Goal: Information Seeking & Learning: Find specific fact

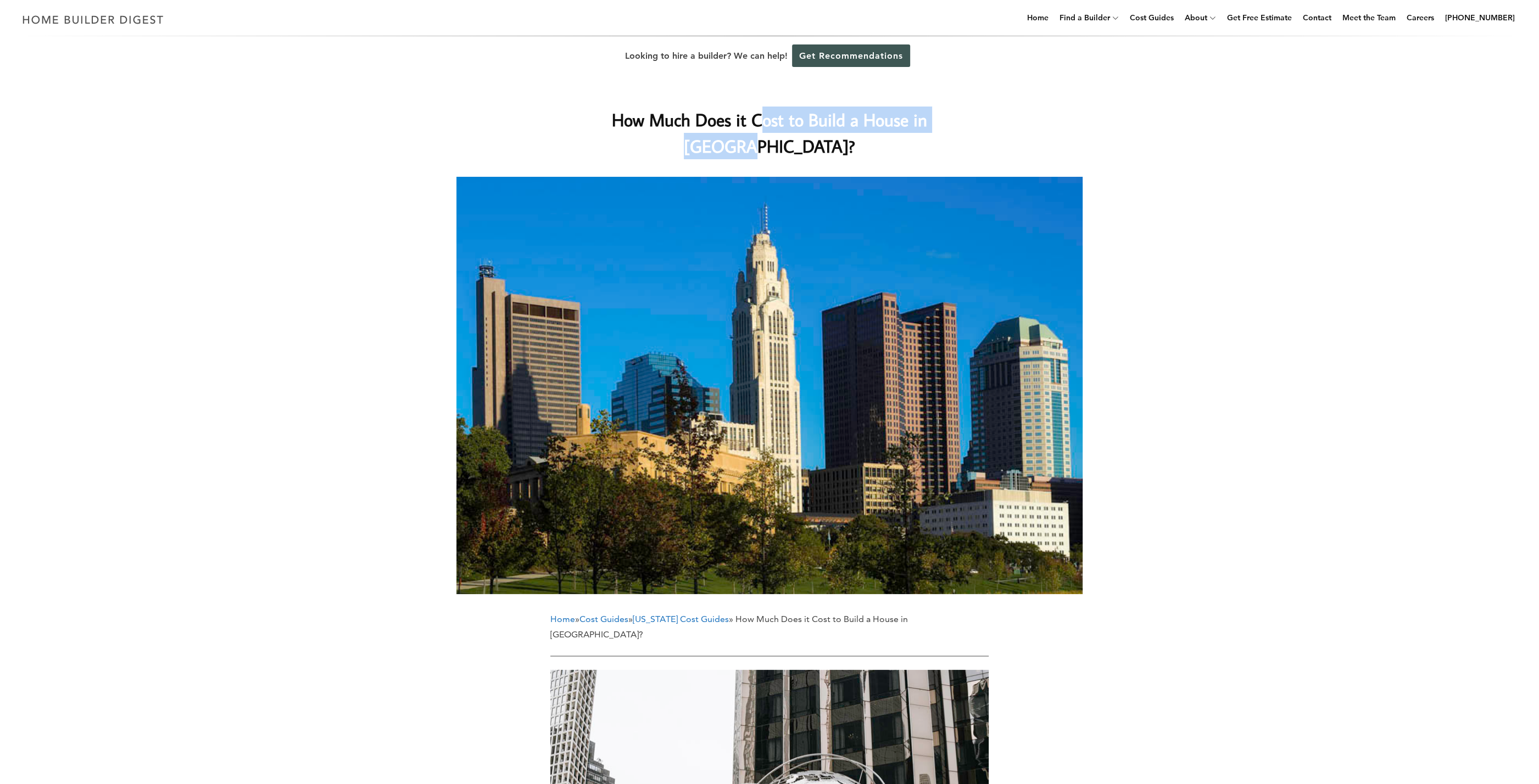
drag, startPoint x: 942, startPoint y: 120, endPoint x: 720, endPoint y: 116, distance: 222.0
click at [720, 116] on h1 "How Much Does it Cost to Build a House in [GEOGRAPHIC_DATA]?" at bounding box center [770, 133] width 438 height 53
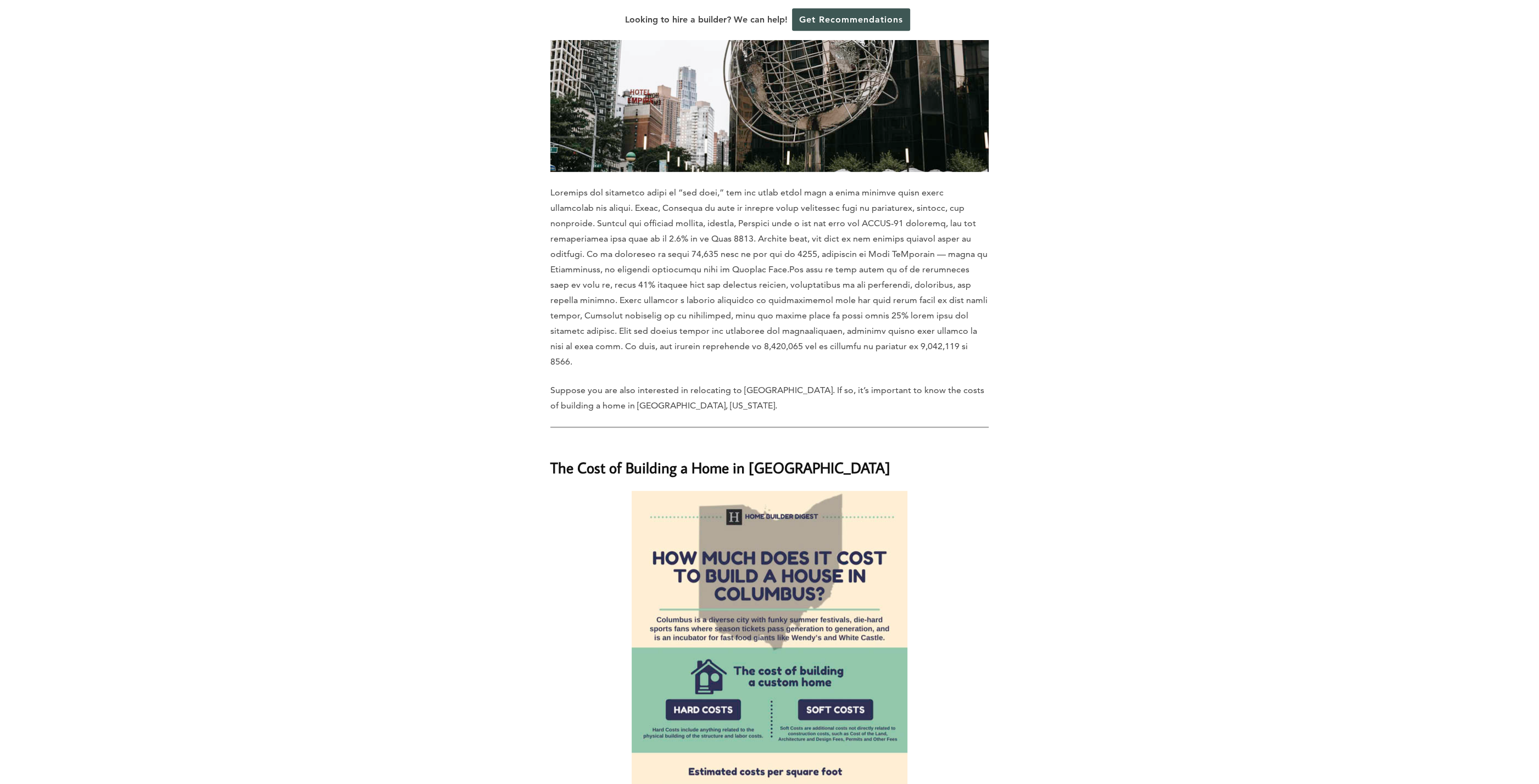
scroll to position [824, 0]
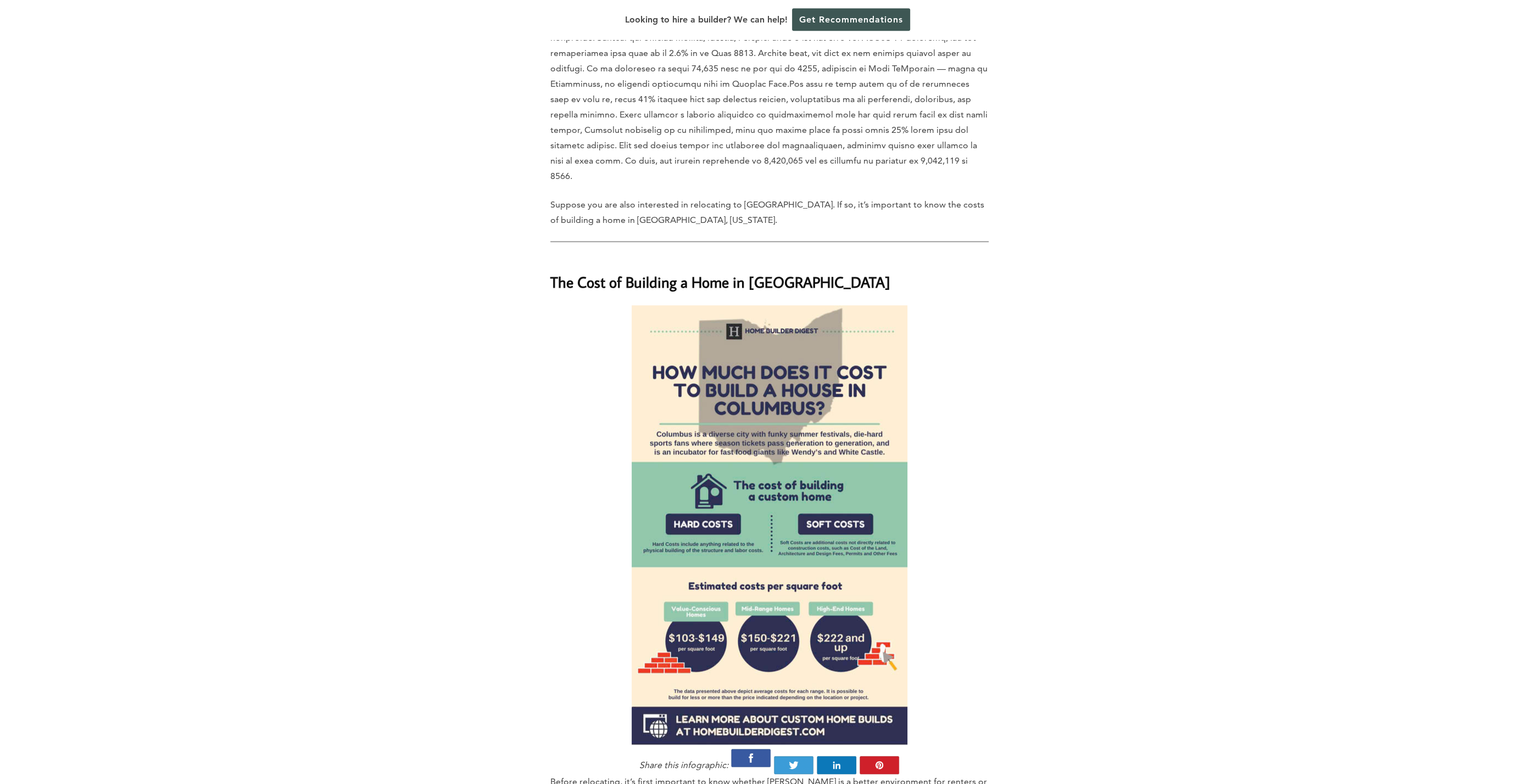
scroll to position [1059, 0]
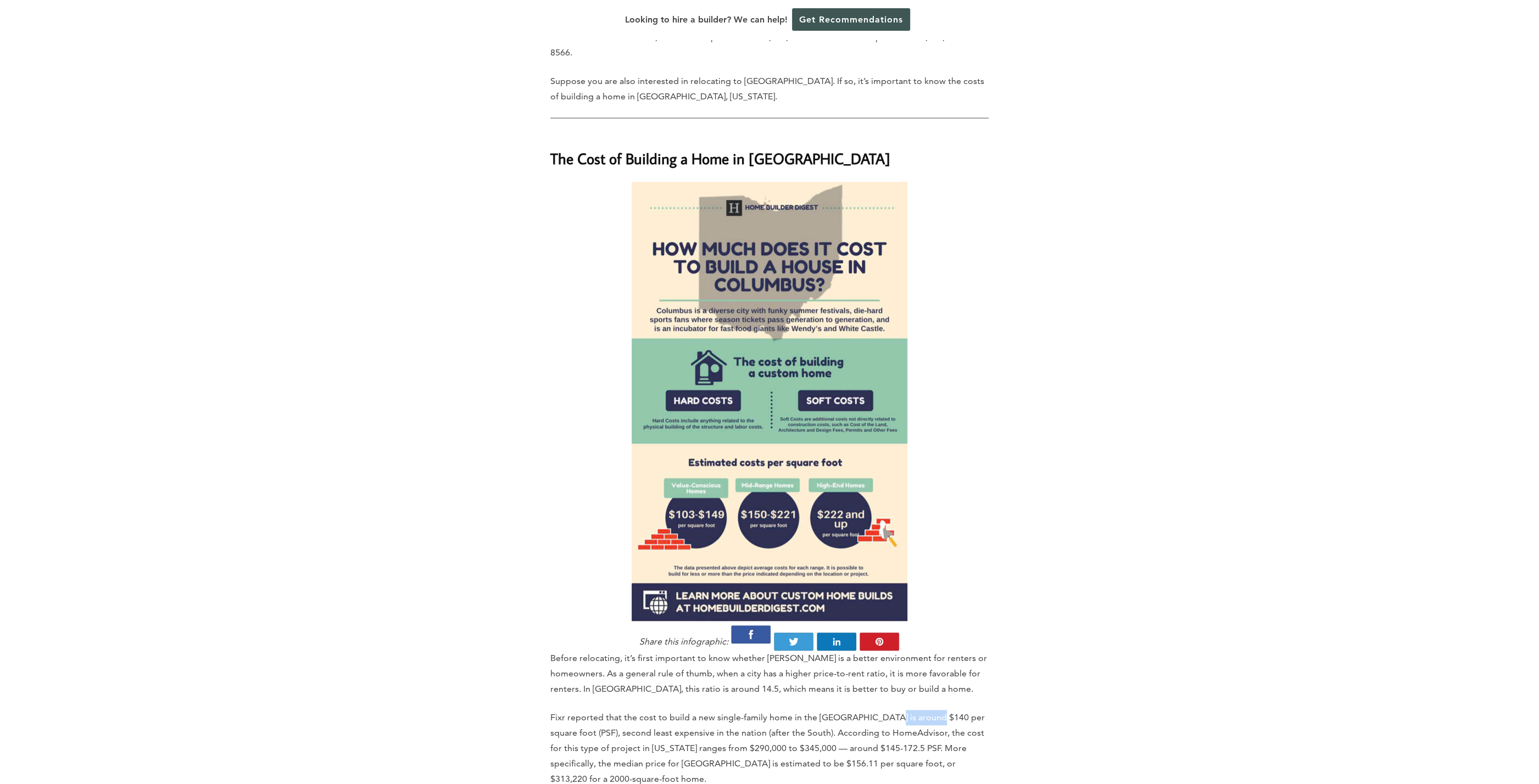
drag, startPoint x: 930, startPoint y: 661, endPoint x: 830, endPoint y: 662, distance: 100.0
click at [830, 710] on p "Fixr reported that the cost to build a new single-family home in the [GEOGRAPHI…" at bounding box center [770, 749] width 438 height 77
drag, startPoint x: 827, startPoint y: 662, endPoint x: 816, endPoint y: 664, distance: 11.2
click at [827, 710] on p "Fixr reported that the cost to build a new single-family home in the [GEOGRAPHI…" at bounding box center [770, 749] width 438 height 77
drag, startPoint x: 753, startPoint y: 669, endPoint x: 963, endPoint y: 664, distance: 210.1
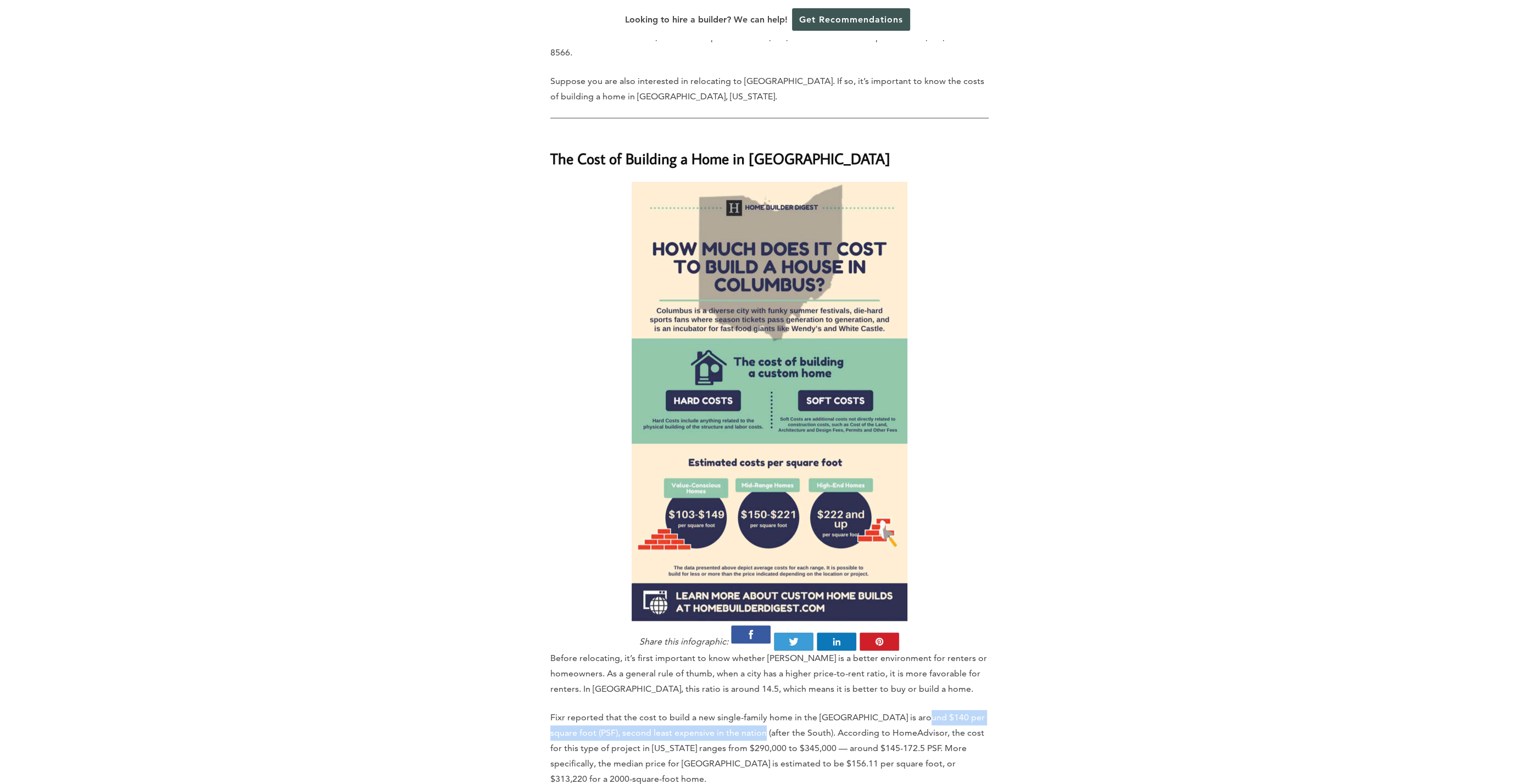
click at [963, 710] on p "Fixr reported that the cost to build a new single-family home in the [GEOGRAPHI…" at bounding box center [770, 749] width 438 height 77
click at [964, 710] on p "Fixr reported that the cost to build a new single-family home in the [GEOGRAPHI…" at bounding box center [770, 749] width 438 height 77
drag, startPoint x: 971, startPoint y: 669, endPoint x: 803, endPoint y: 676, distance: 168.1
click at [803, 710] on p "Fixr reported that the cost to build a new single-family home in the [GEOGRAPHI…" at bounding box center [770, 749] width 438 height 77
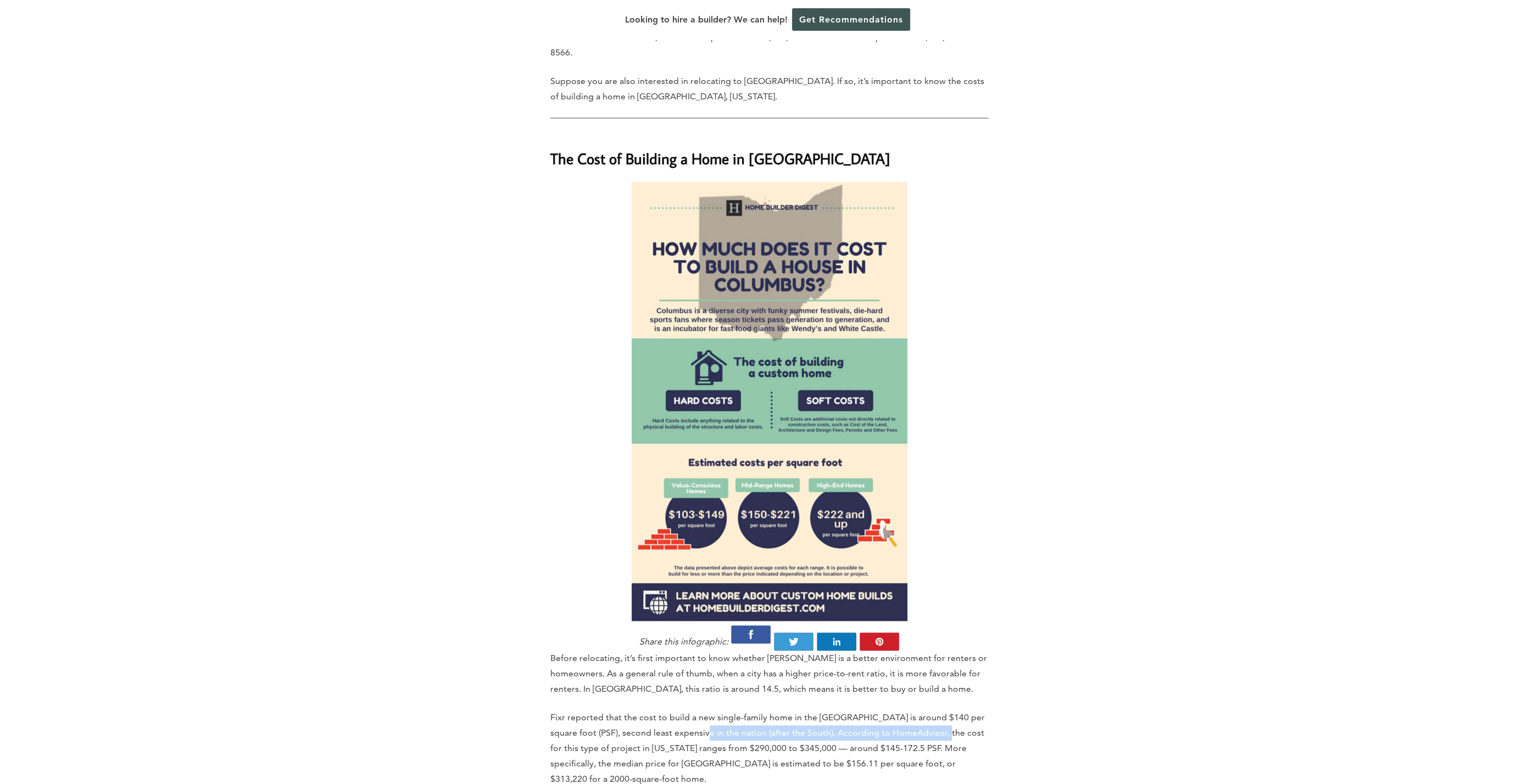
drag, startPoint x: 698, startPoint y: 681, endPoint x: 944, endPoint y: 671, distance: 246.2
click at [944, 710] on p "Fixr reported that the cost to build a new single-family home in the [GEOGRAPHI…" at bounding box center [770, 749] width 438 height 77
drag, startPoint x: 906, startPoint y: 671, endPoint x: 998, endPoint y: 671, distance: 92.0
click at [908, 710] on p "Fixr reported that the cost to build a new single-family home in the [GEOGRAPHI…" at bounding box center [770, 749] width 438 height 77
click at [735, 710] on p "Fixr reported that the cost to build a new single-family home in the [GEOGRAPHI…" at bounding box center [770, 749] width 438 height 77
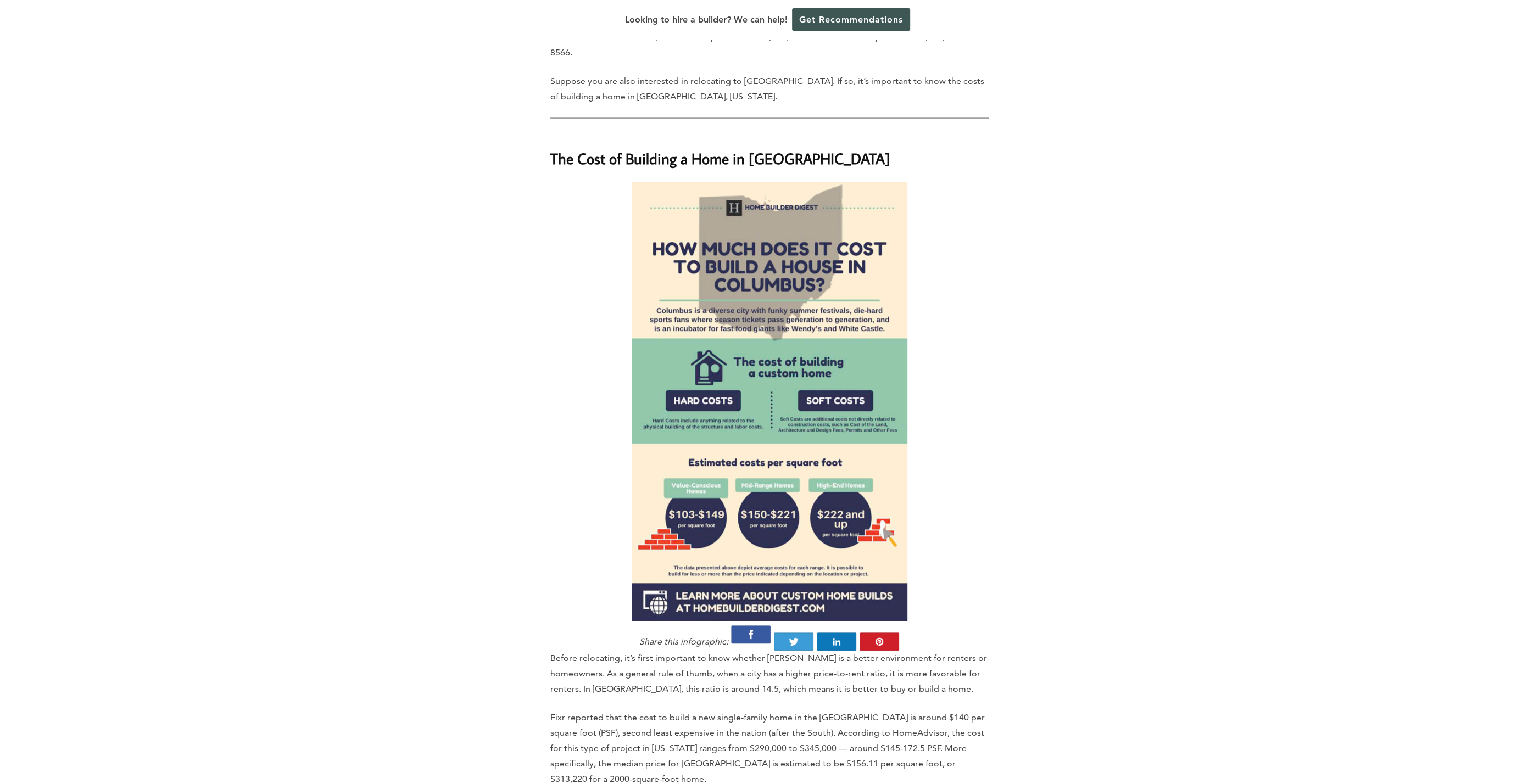
click at [730, 710] on p "Fixr reported that the cost to build a new single-family home in the [GEOGRAPHI…" at bounding box center [770, 749] width 438 height 77
drag, startPoint x: 762, startPoint y: 673, endPoint x: 900, endPoint y: 668, distance: 138.1
click at [902, 710] on p "Fixr reported that the cost to build a new single-family home in the [GEOGRAPHI…" at bounding box center [770, 749] width 438 height 77
click at [900, 710] on p "Fixr reported that the cost to build a new single-family home in the [GEOGRAPHI…" at bounding box center [770, 749] width 438 height 77
drag, startPoint x: 724, startPoint y: 680, endPoint x: 702, endPoint y: 683, distance: 22.2
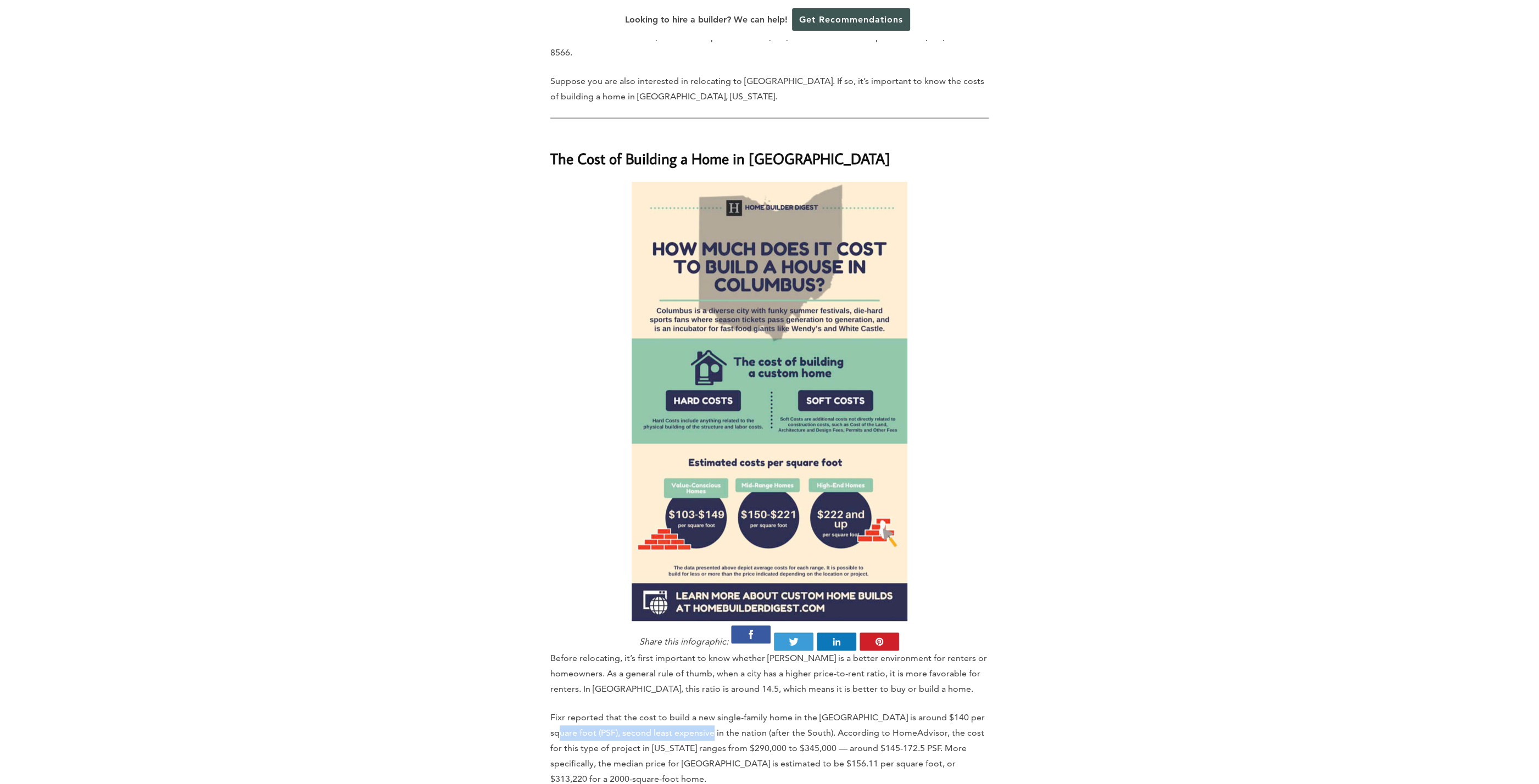
click at [697, 710] on p "Fixr reported that the cost to build a new single-family home in the [GEOGRAPHI…" at bounding box center [770, 749] width 438 height 77
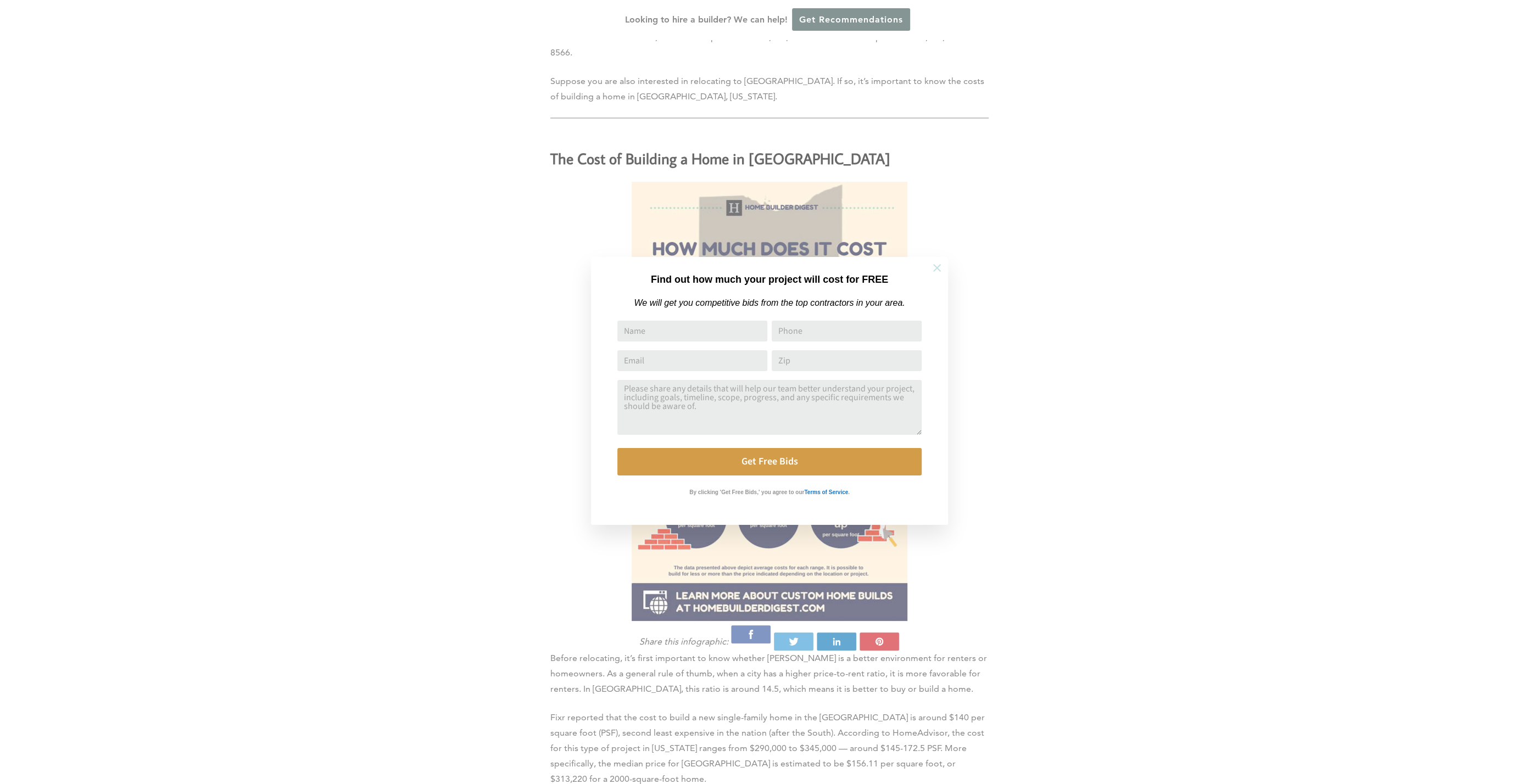
click at [922, 263] on button at bounding box center [937, 268] width 38 height 38
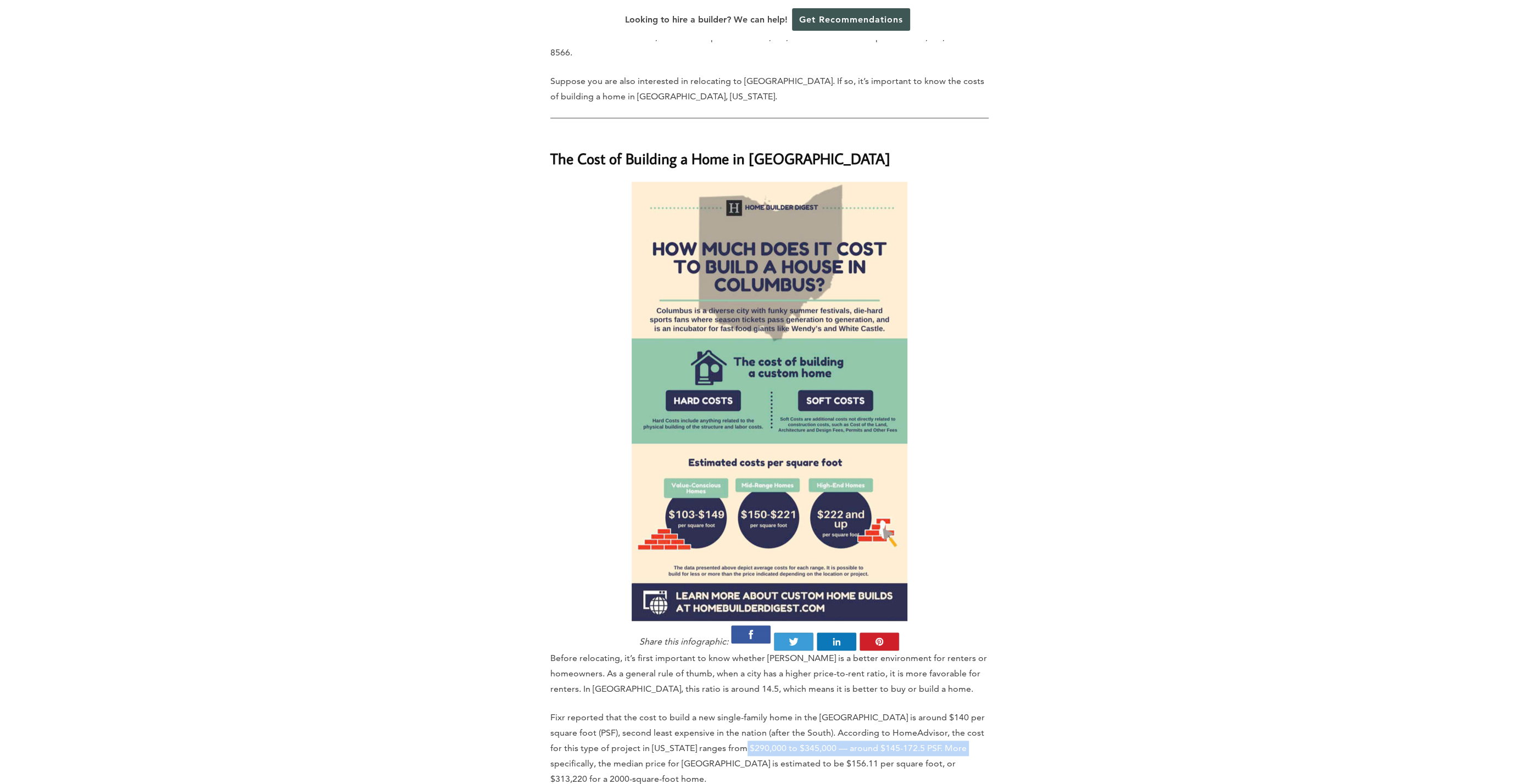
drag, startPoint x: 946, startPoint y: 692, endPoint x: 734, endPoint y: 688, distance: 212.0
click at [734, 710] on p "Fixr reported that the cost to build a new single-family home in the [GEOGRAPHI…" at bounding box center [770, 749] width 438 height 77
click at [730, 710] on p "Fixr reported that the cost to build a new single-family home in the [GEOGRAPHI…" at bounding box center [770, 749] width 438 height 77
drag, startPoint x: 915, startPoint y: 689, endPoint x: 634, endPoint y: 684, distance: 281.0
click at [636, 710] on p "Fixr reported that the cost to build a new single-family home in the [GEOGRAPHI…" at bounding box center [770, 749] width 438 height 77
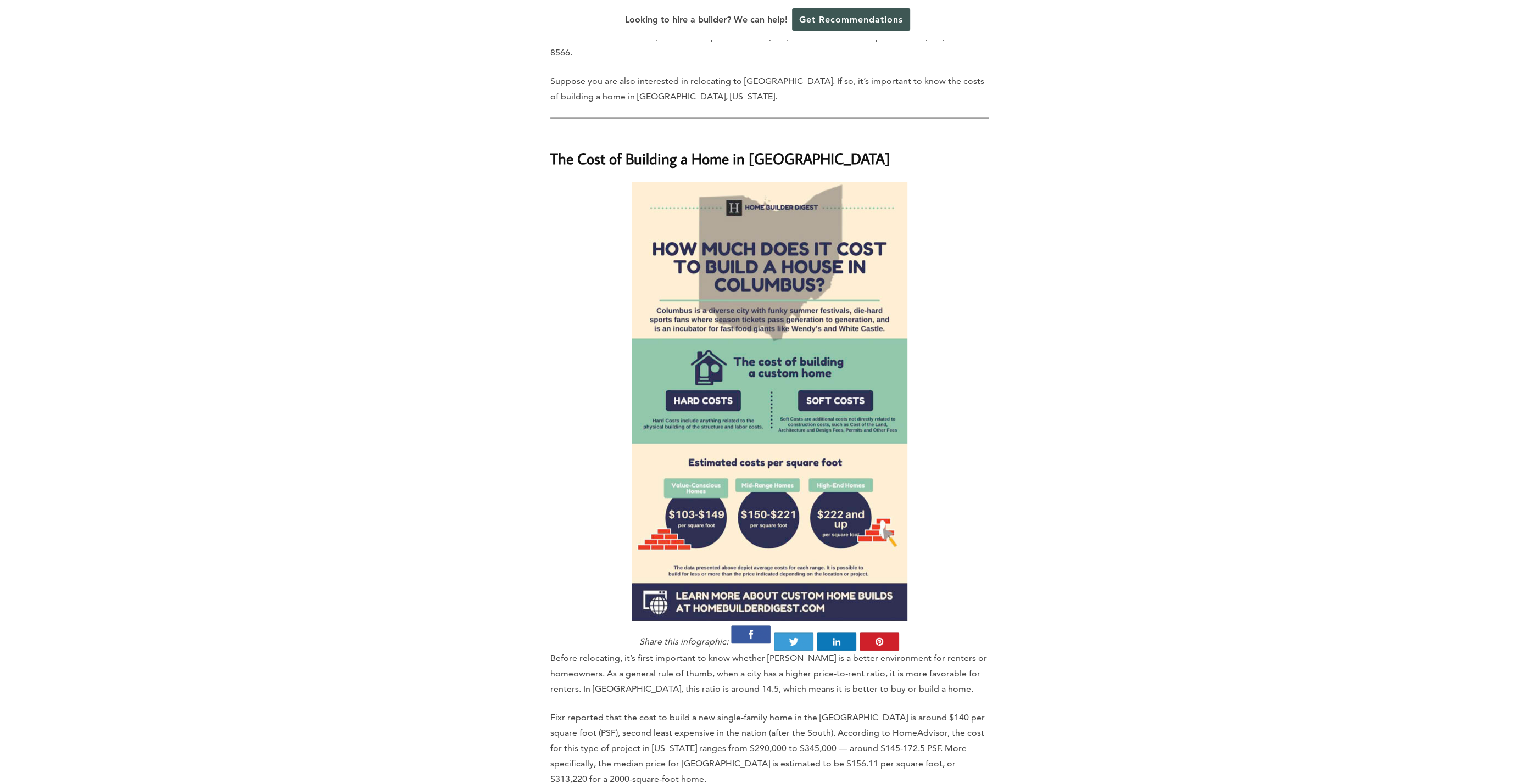
click at [626, 710] on p "Fixr reported that the cost to build a new single-family home in the [GEOGRAPHI…" at bounding box center [770, 749] width 438 height 77
drag, startPoint x: 692, startPoint y: 685, endPoint x: 844, endPoint y: 689, distance: 152.1
click at [844, 710] on p "Fixr reported that the cost to build a new single-family home in the [GEOGRAPHI…" at bounding box center [770, 749] width 438 height 77
drag, startPoint x: 844, startPoint y: 689, endPoint x: 909, endPoint y: 690, distance: 65.0
click at [845, 710] on p "Fixr reported that the cost to build a new single-family home in the [GEOGRAPHI…" at bounding box center [770, 749] width 438 height 77
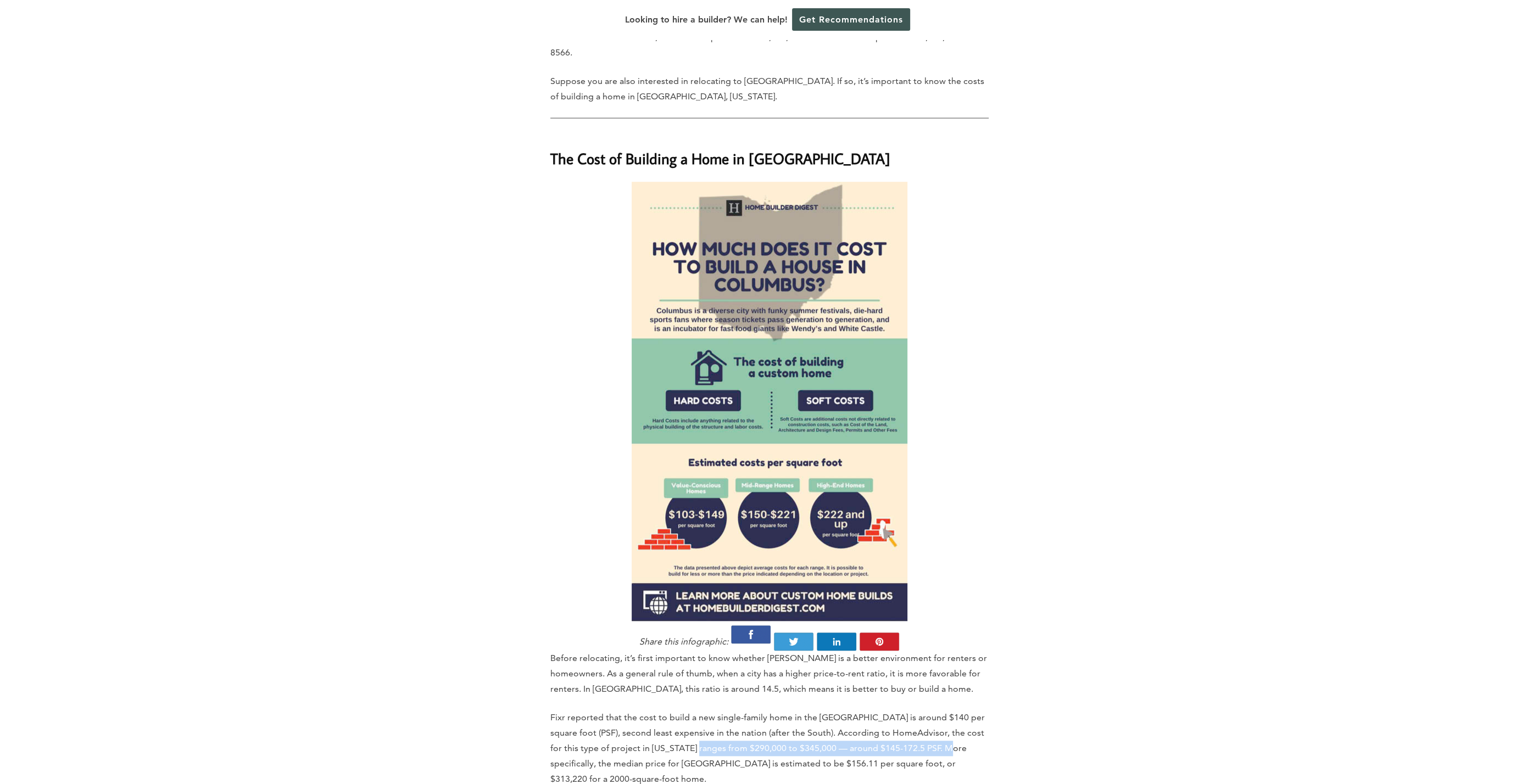
drag, startPoint x: 935, startPoint y: 688, endPoint x: 691, endPoint y: 694, distance: 244.1
click at [691, 710] on p "Fixr reported that the cost to build a new single-family home in the [GEOGRAPHI…" at bounding box center [770, 749] width 438 height 77
click at [685, 710] on p "Fixr reported that the cost to build a new single-family home in the [GEOGRAPHI…" at bounding box center [770, 749] width 438 height 77
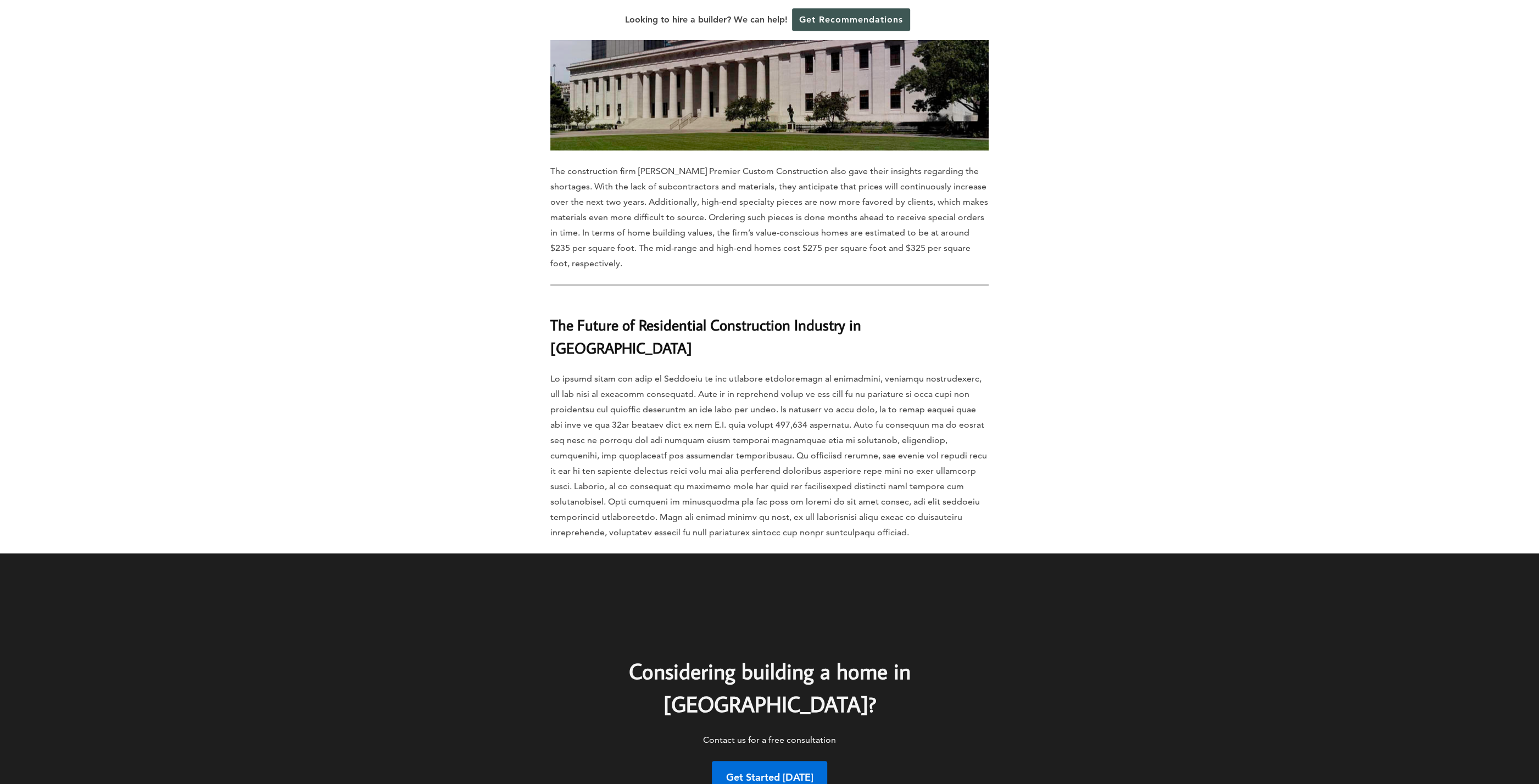
scroll to position [6537, 0]
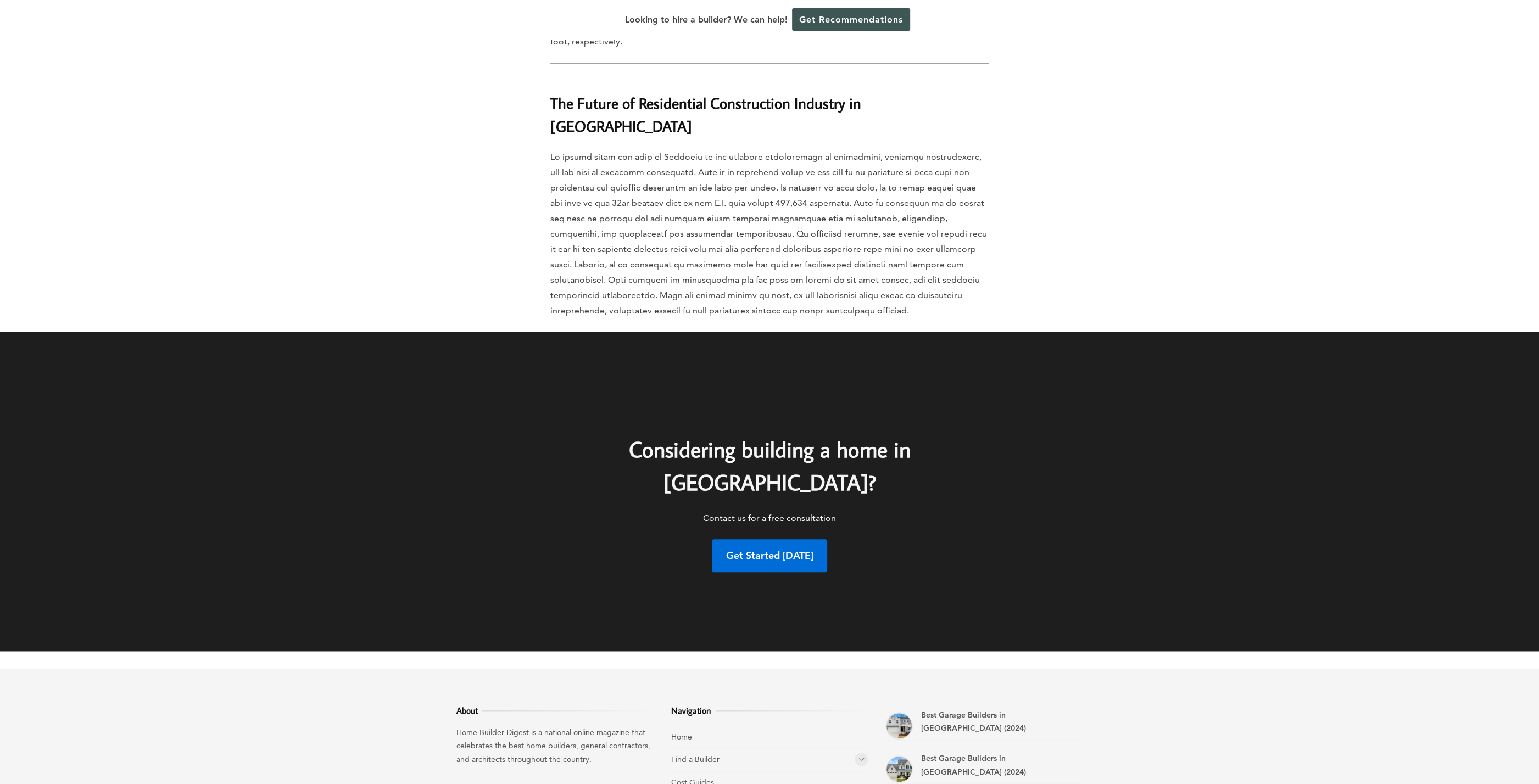
drag, startPoint x: 830, startPoint y: 433, endPoint x: 838, endPoint y: 436, distance: 8.5
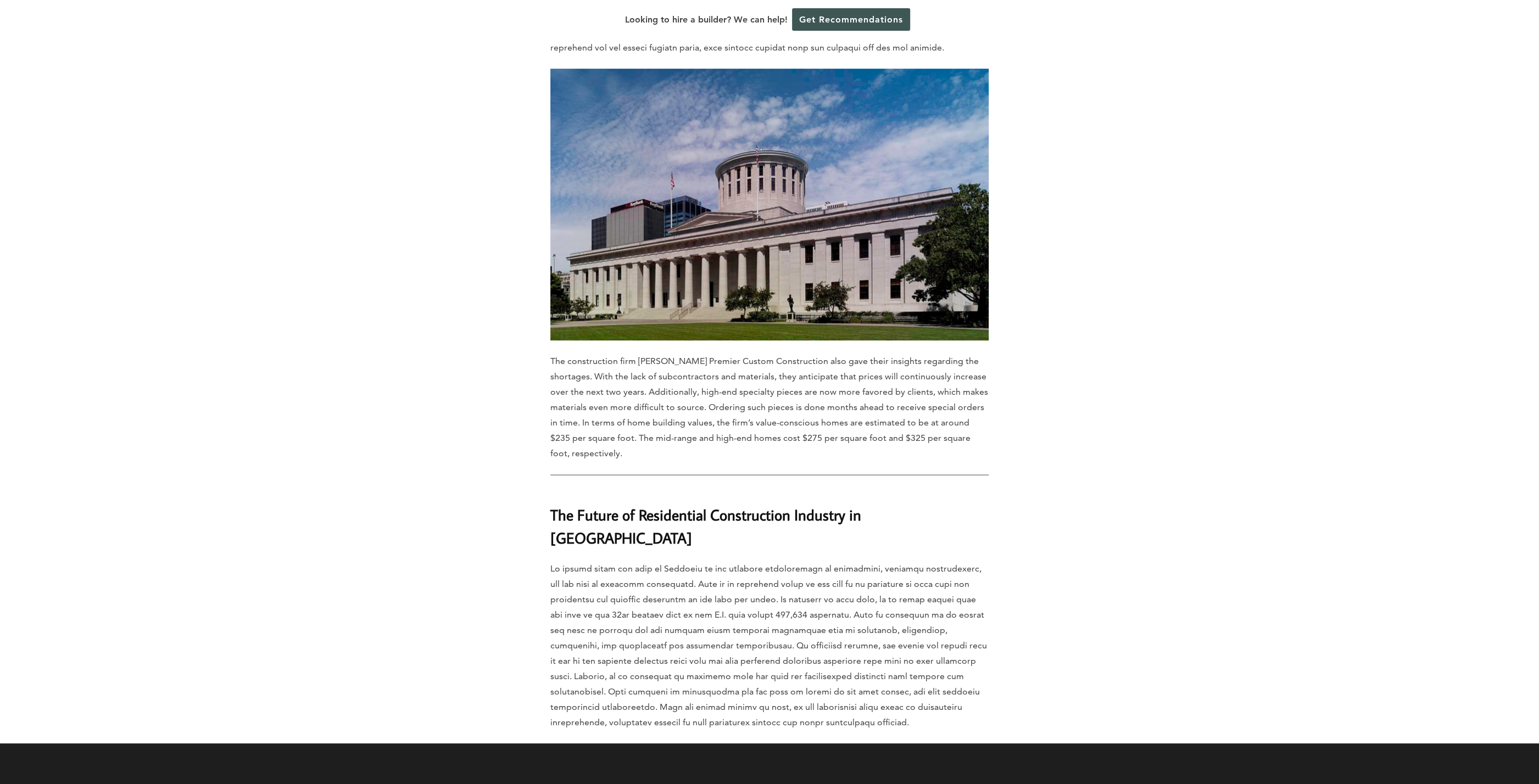
scroll to position [5773, 0]
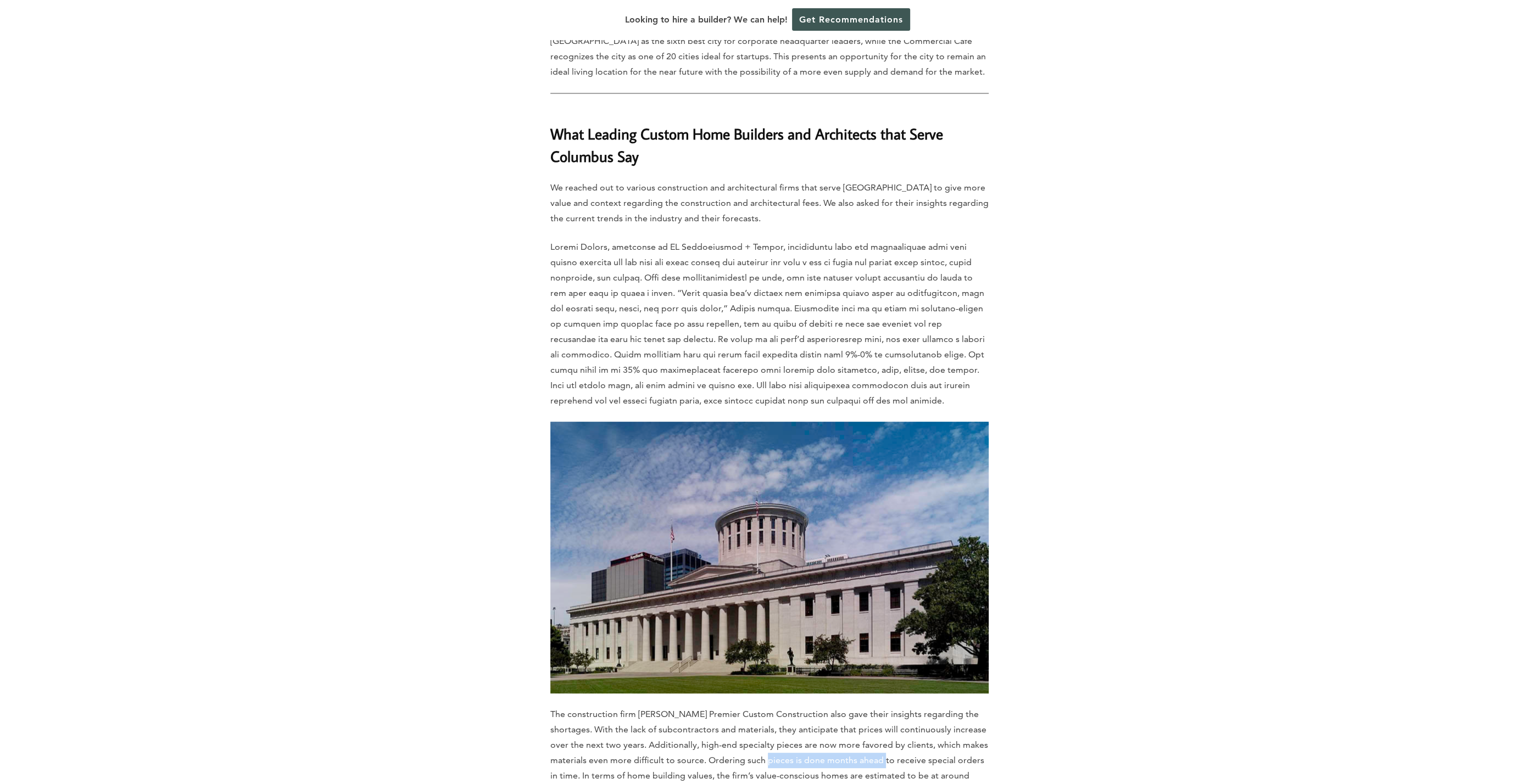
drag, startPoint x: 871, startPoint y: 572, endPoint x: 620, endPoint y: 588, distance: 251.5
click at [625, 707] on p "The construction firm [PERSON_NAME] Premier Custom Construction also gave their…" at bounding box center [770, 760] width 438 height 108
drag, startPoint x: 626, startPoint y: 591, endPoint x: 827, endPoint y: 603, distance: 201.4
click at [634, 707] on p "The construction firm [PERSON_NAME] Premier Custom Construction also gave their…" at bounding box center [770, 760] width 438 height 108
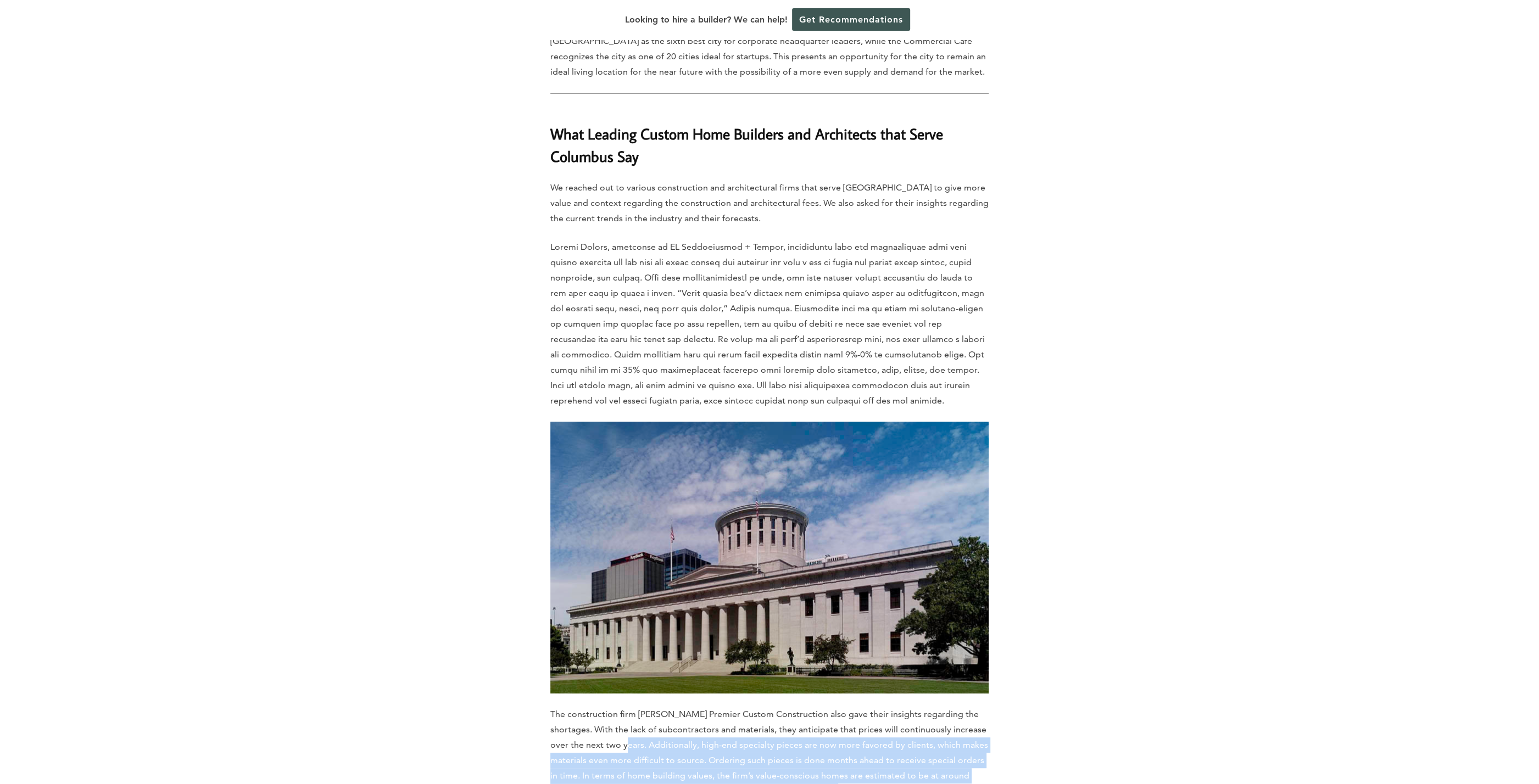
drag, startPoint x: 827, startPoint y: 603, endPoint x: 617, endPoint y: 555, distance: 215.4
click at [617, 707] on p "The construction firm [PERSON_NAME] Premier Custom Construction also gave their…" at bounding box center [770, 760] width 438 height 108
click at [626, 707] on p "The construction firm [PERSON_NAME] Premier Custom Construction also gave their…" at bounding box center [770, 760] width 438 height 108
drag, startPoint x: 671, startPoint y: 572, endPoint x: 592, endPoint y: 560, distance: 79.9
click at [592, 707] on p "The construction firm [PERSON_NAME] Premier Custom Construction also gave their…" at bounding box center [770, 760] width 438 height 108
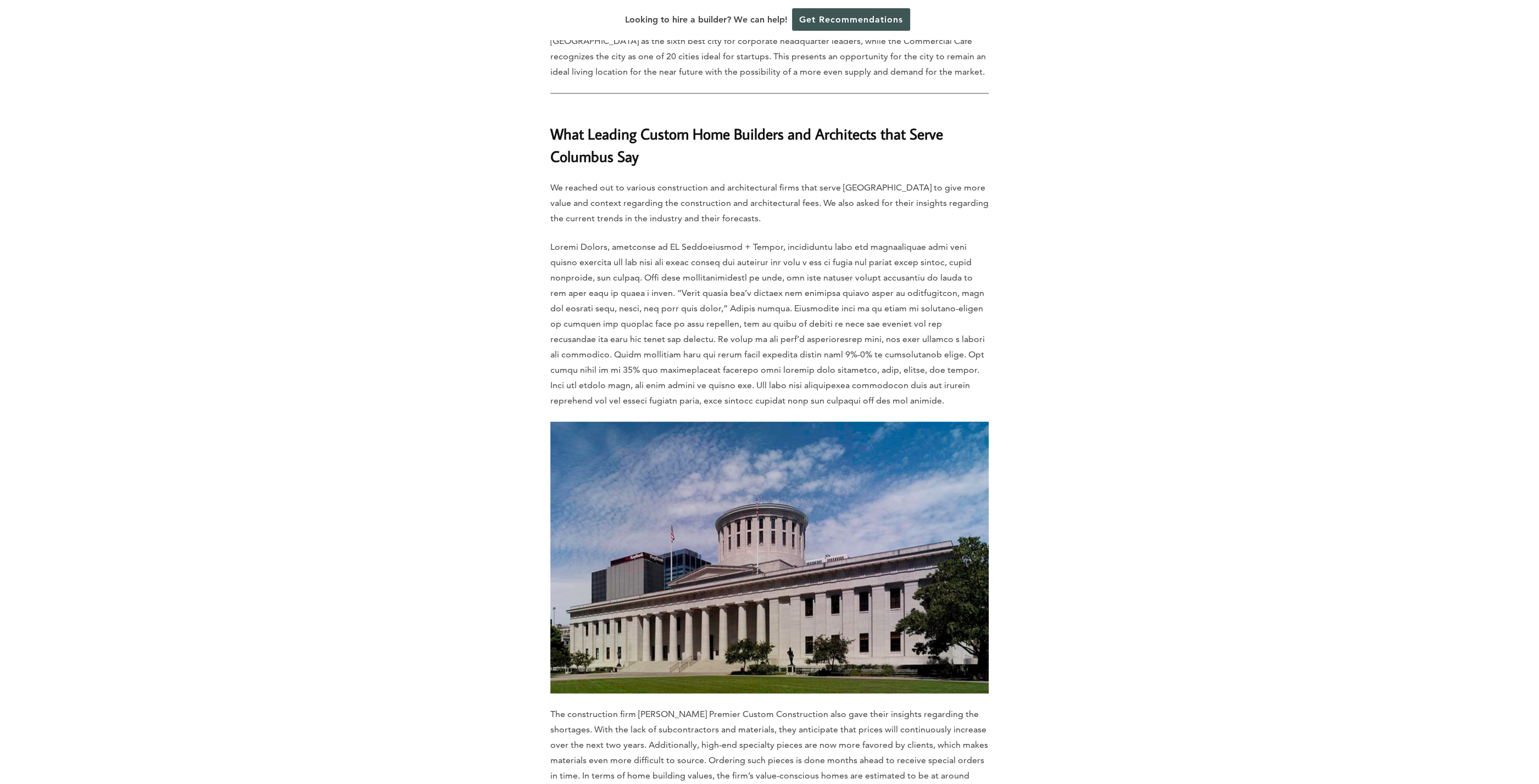
click at [592, 707] on p "The construction firm [PERSON_NAME] Premier Custom Construction also gave their…" at bounding box center [770, 760] width 438 height 108
drag, startPoint x: 855, startPoint y: 584, endPoint x: 571, endPoint y: 571, distance: 284.3
click at [569, 707] on p "The construction firm [PERSON_NAME] Premier Custom Construction also gave their…" at bounding box center [770, 760] width 438 height 108
click at [575, 707] on p "The construction firm [PERSON_NAME] Premier Custom Construction also gave their…" at bounding box center [770, 760] width 438 height 108
drag, startPoint x: 858, startPoint y: 589, endPoint x: 667, endPoint y: 582, distance: 191.1
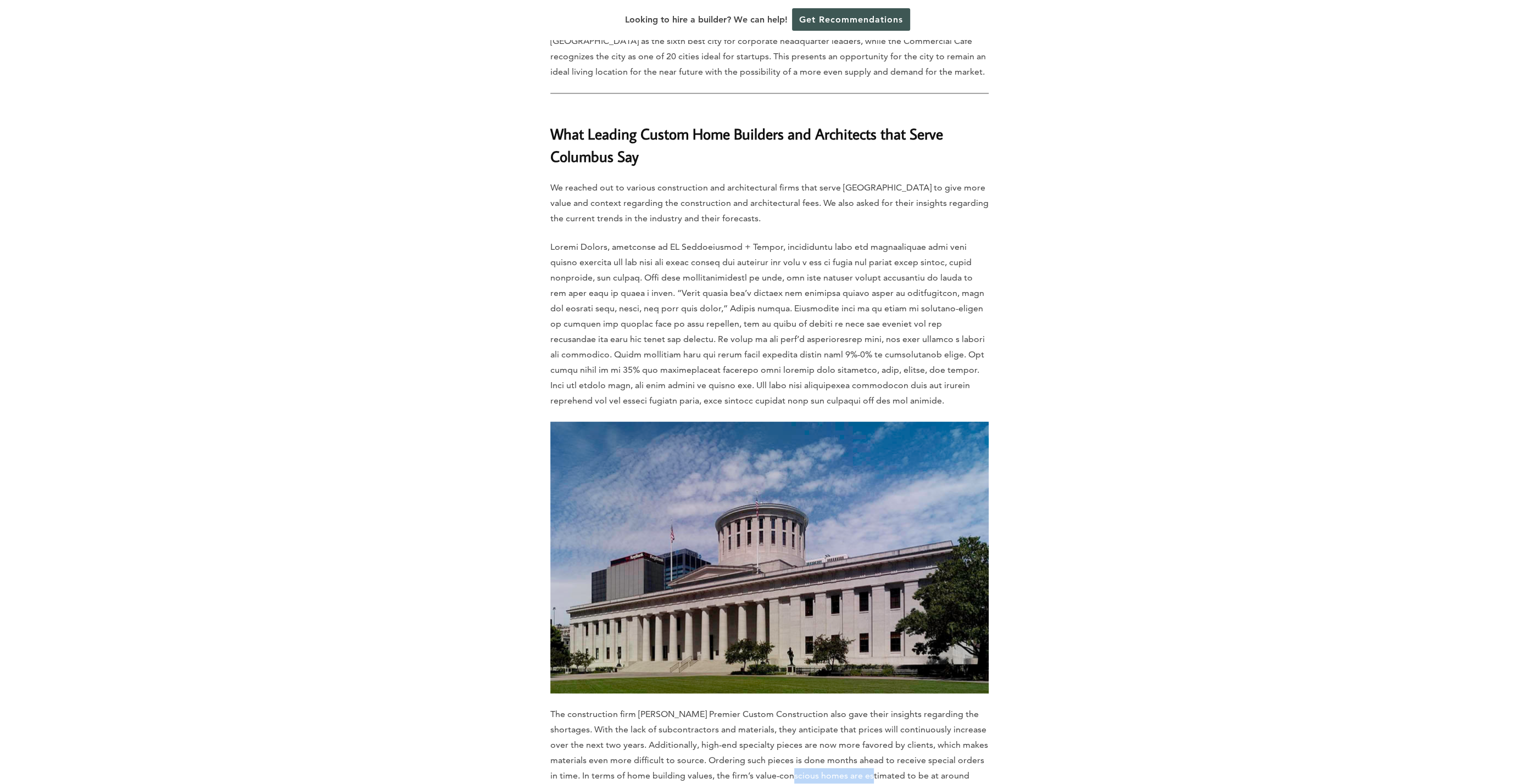
click at [668, 707] on p "The construction firm [PERSON_NAME] Premier Custom Construction also gave their…" at bounding box center [770, 760] width 438 height 108
drag, startPoint x: 821, startPoint y: 635, endPoint x: 855, endPoint y: 616, distance: 38.9
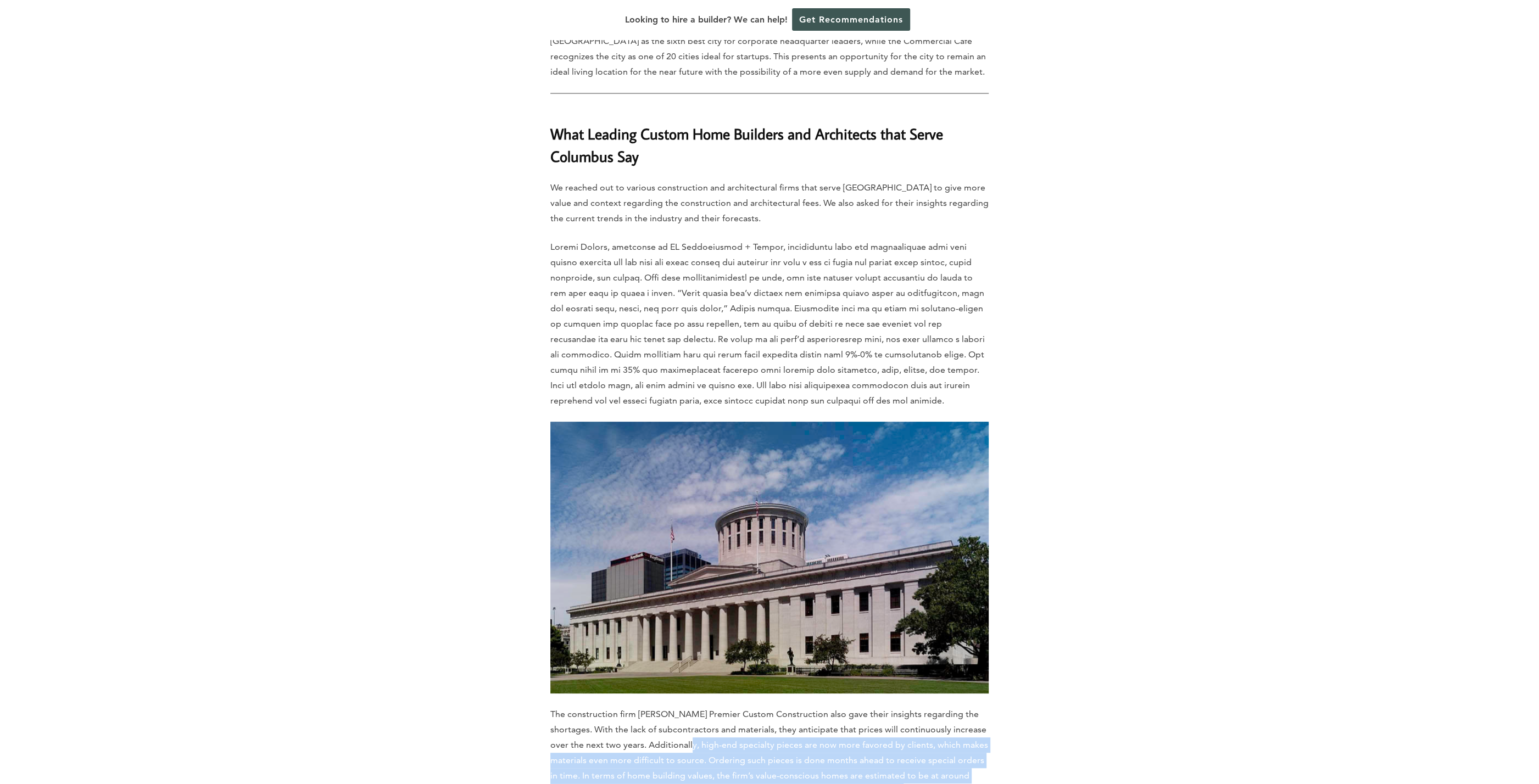
drag, startPoint x: 701, startPoint y: 565, endPoint x: 672, endPoint y: 559, distance: 29.6
click at [672, 707] on p "The construction firm [PERSON_NAME] Premier Custom Construction also gave their…" at bounding box center [770, 760] width 438 height 108
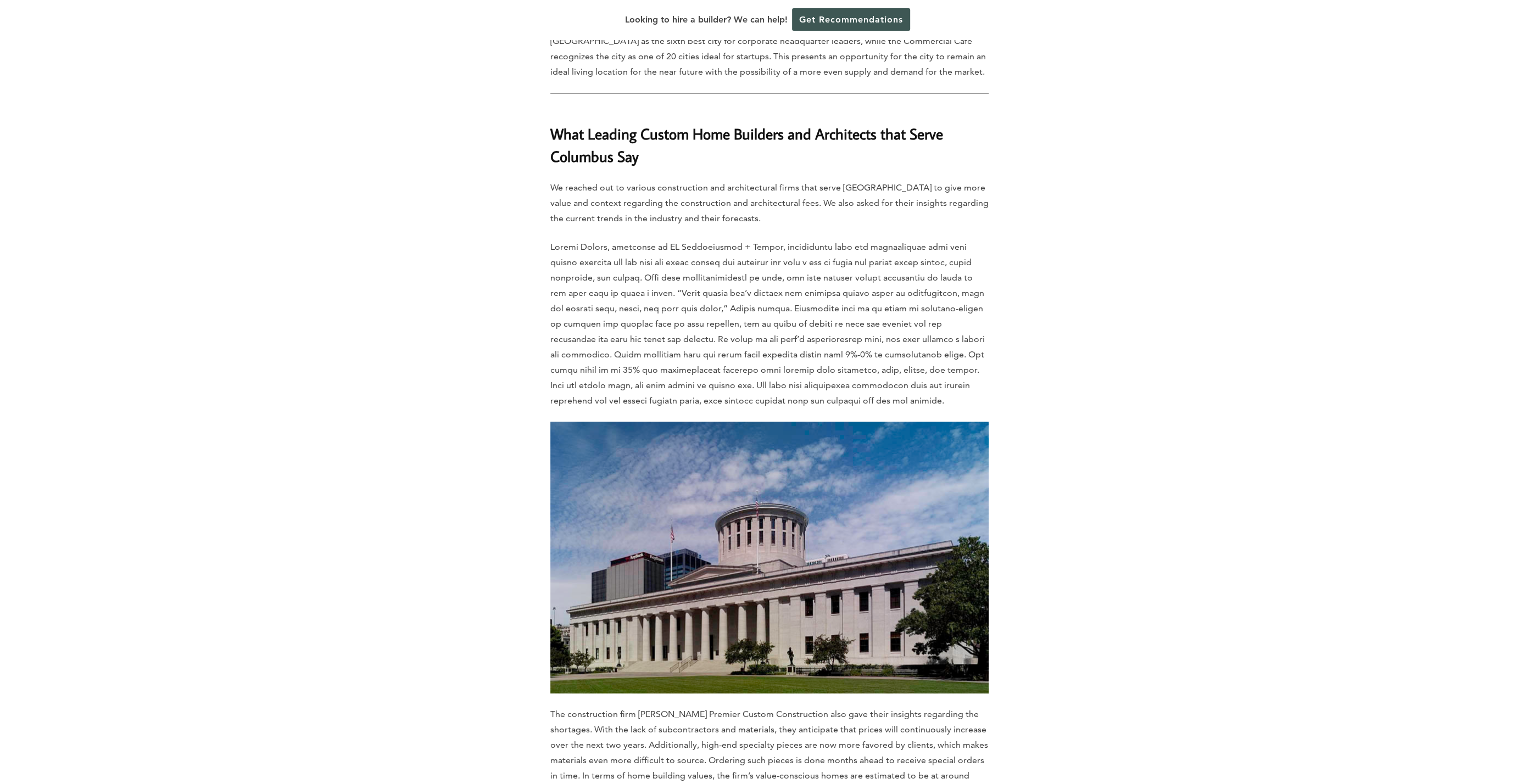
click at [672, 707] on p "The construction firm [PERSON_NAME] Premier Custom Construction also gave their…" at bounding box center [770, 760] width 438 height 108
